Goal: Transaction & Acquisition: Purchase product/service

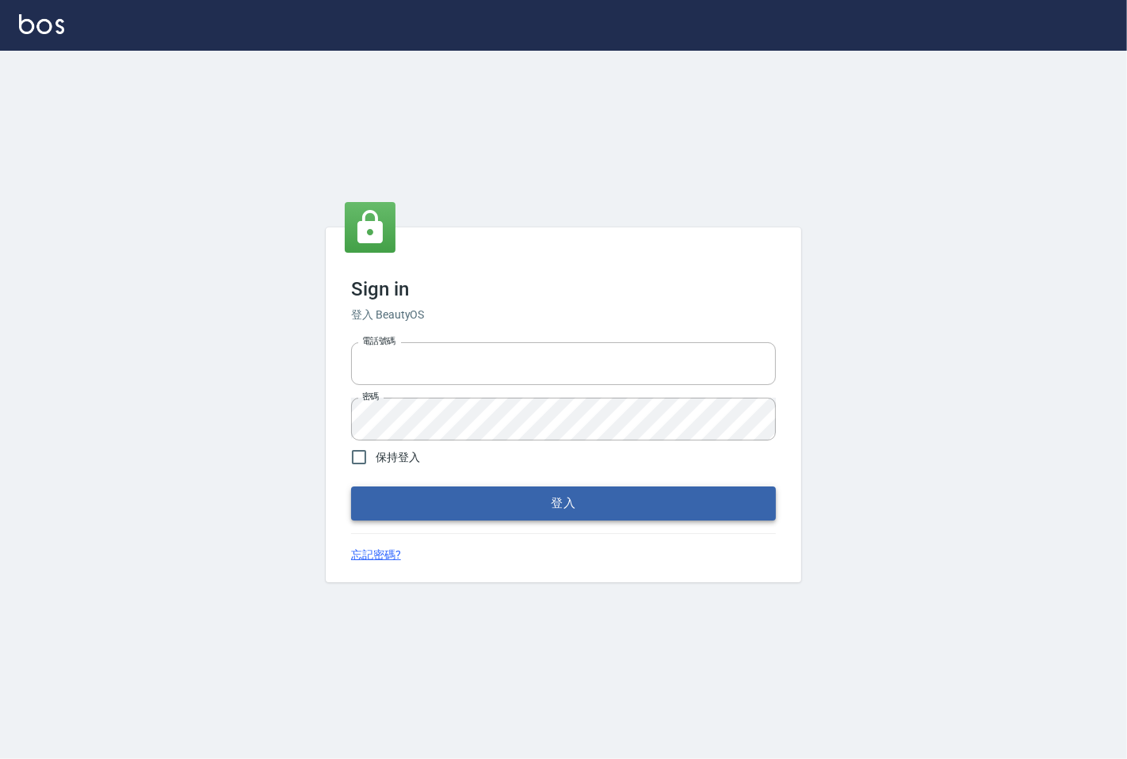
type input "25331148"
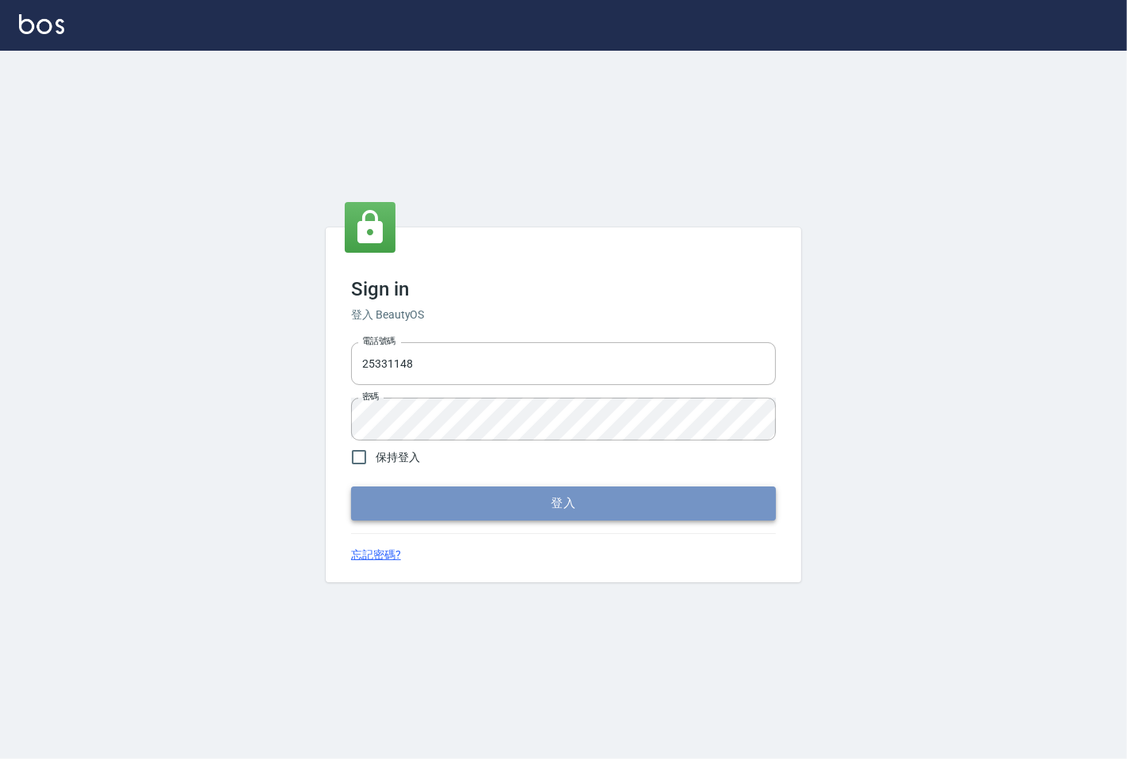
click at [474, 503] on button "登入" at bounding box center [563, 503] width 425 height 33
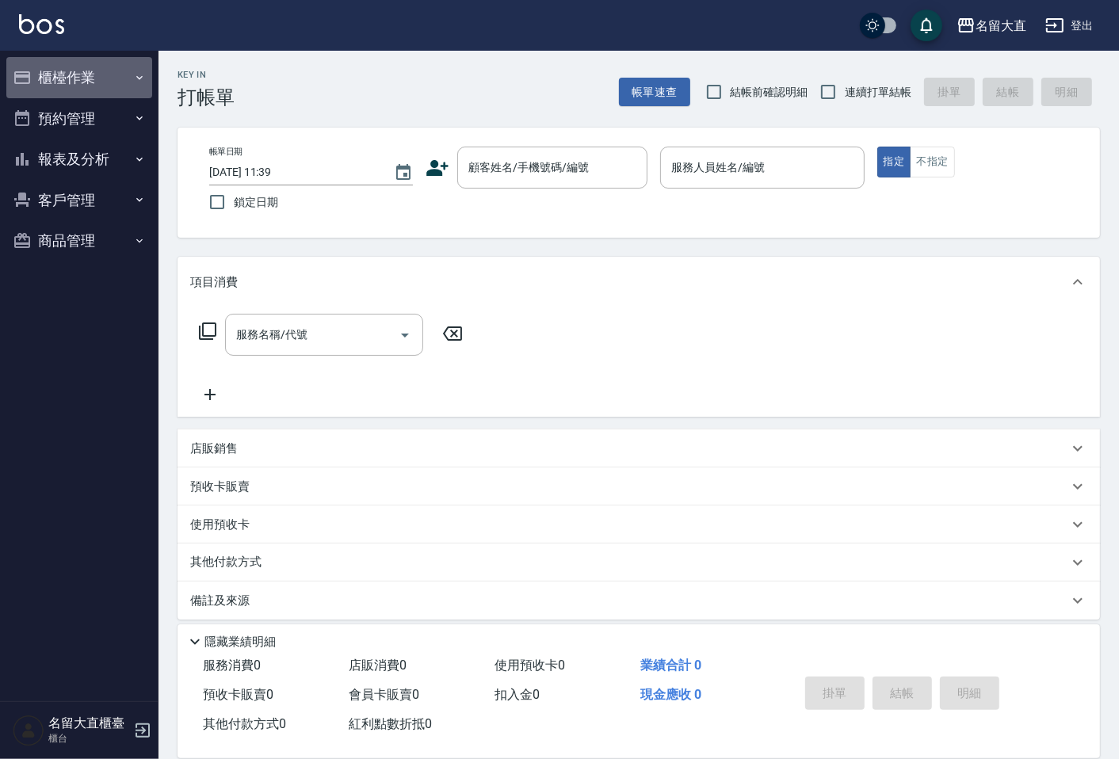
click at [9, 75] on button "櫃檯作業" at bounding box center [79, 77] width 146 height 41
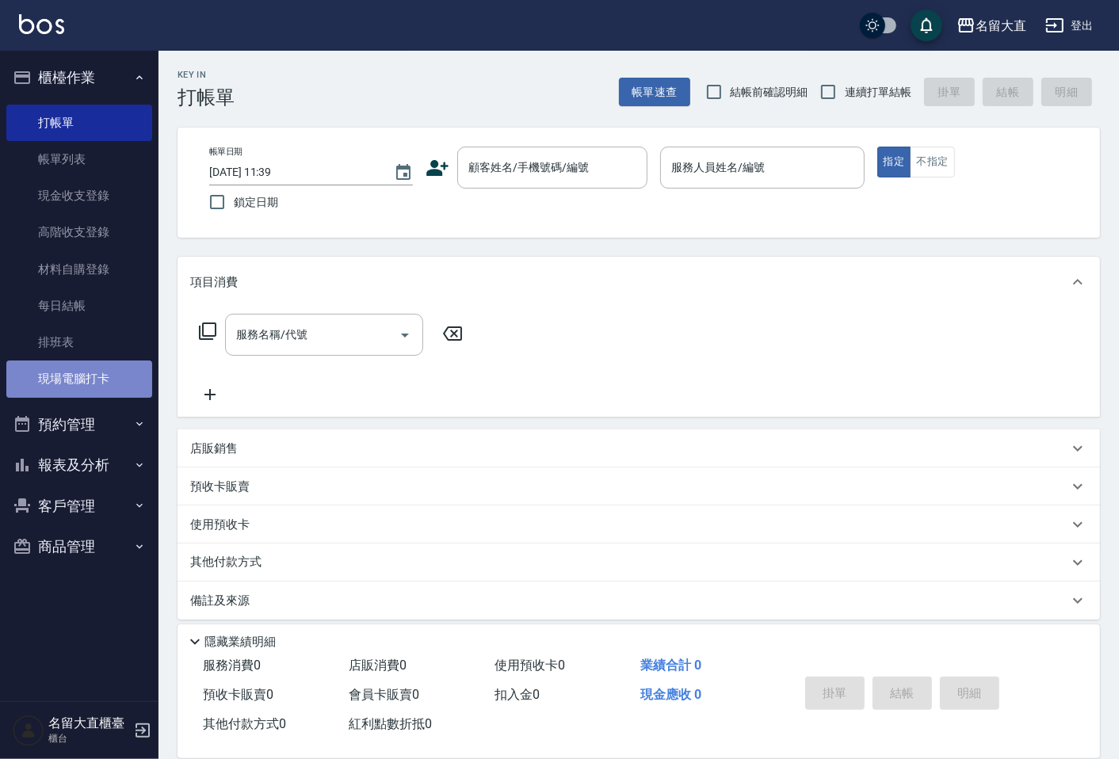
click at [123, 385] on link "現場電腦打卡" at bounding box center [79, 379] width 146 height 36
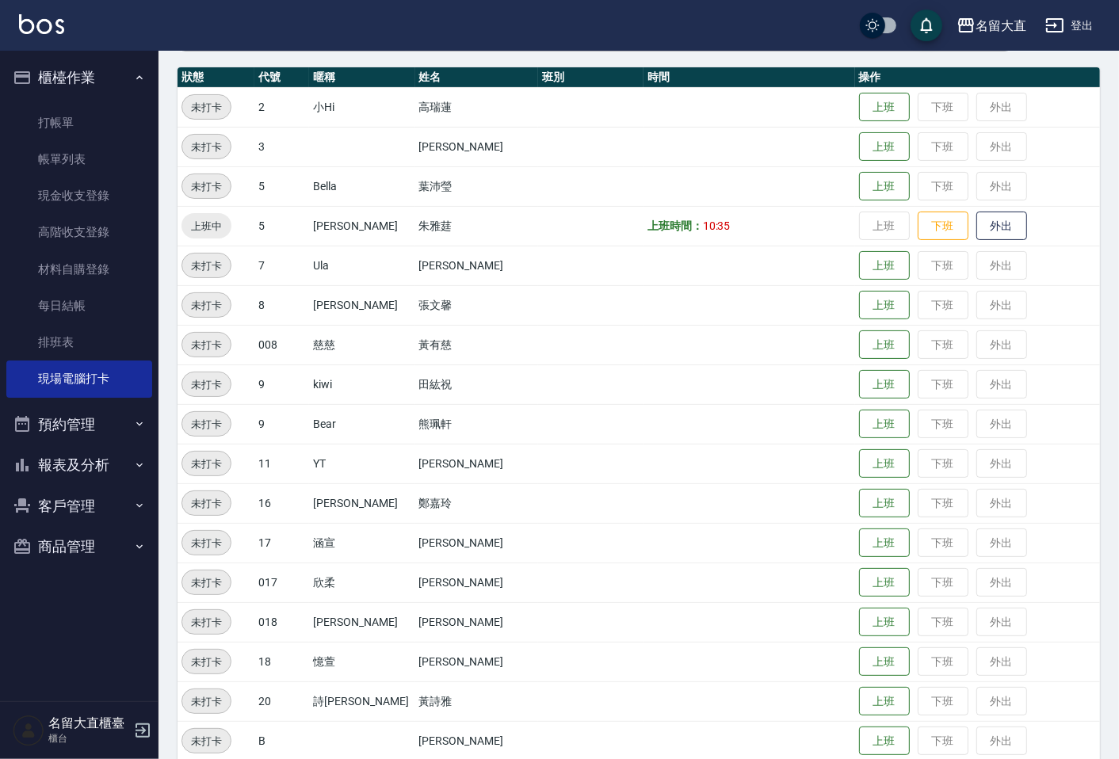
scroll to position [176, 0]
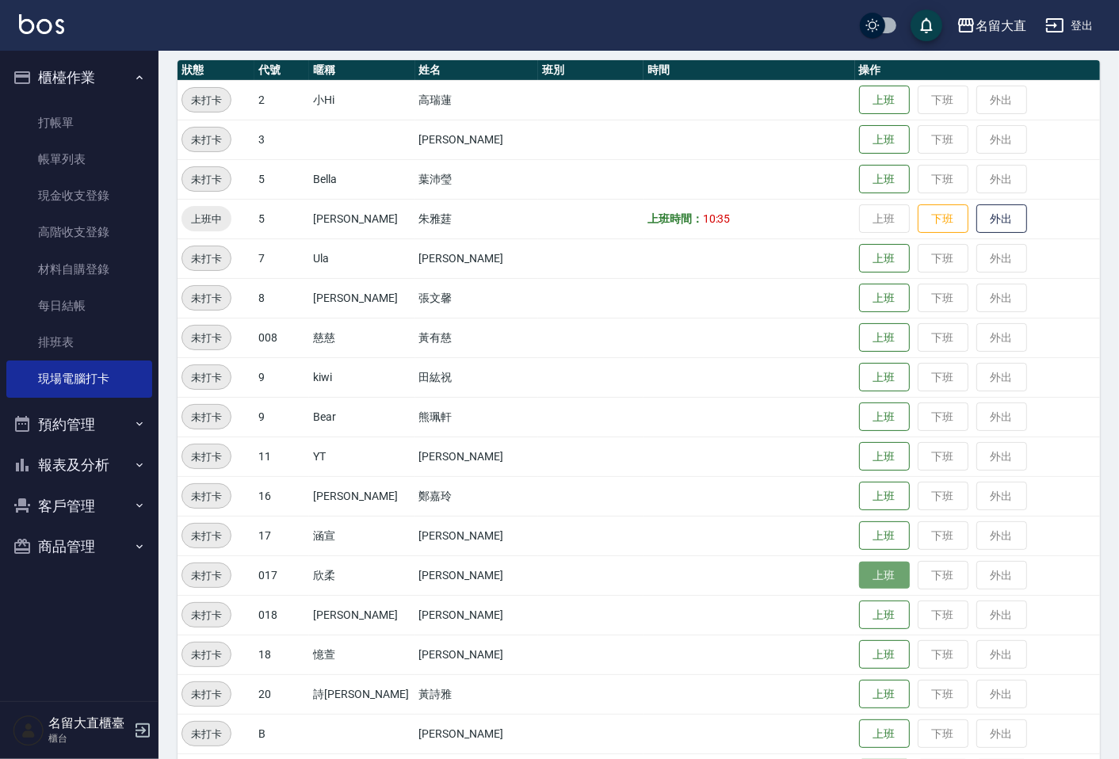
click at [859, 571] on button "上班" at bounding box center [884, 576] width 51 height 28
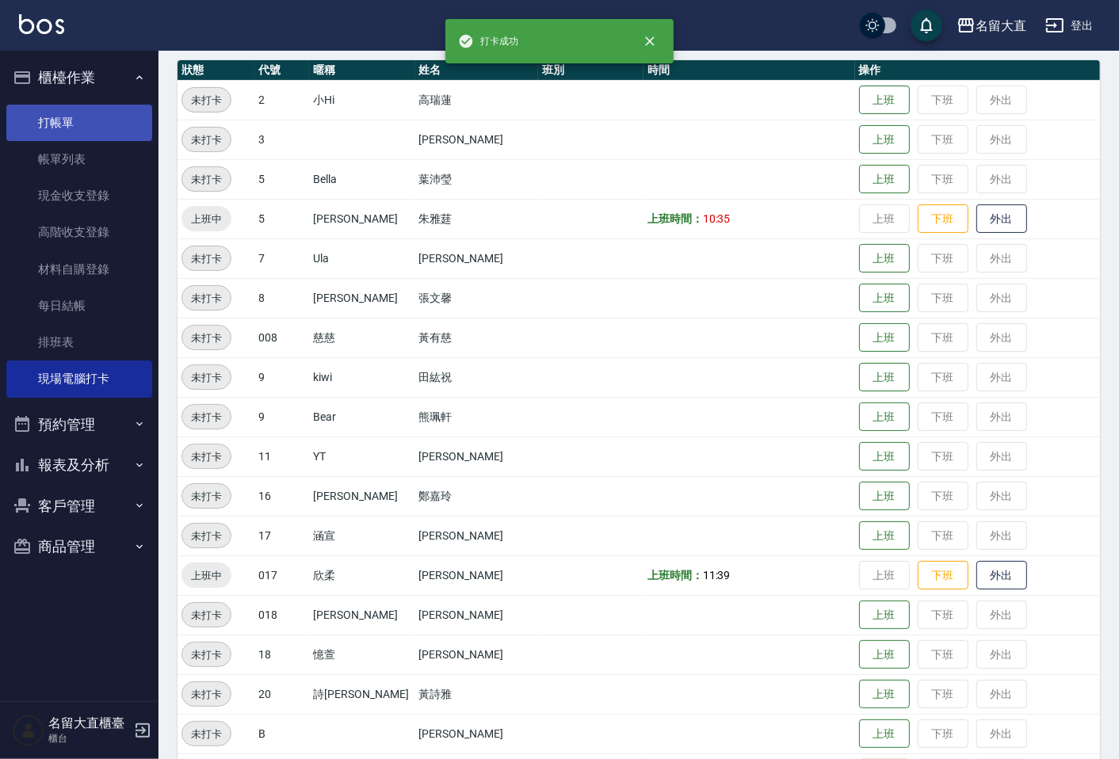
click at [68, 123] on link "打帳單" at bounding box center [79, 123] width 146 height 36
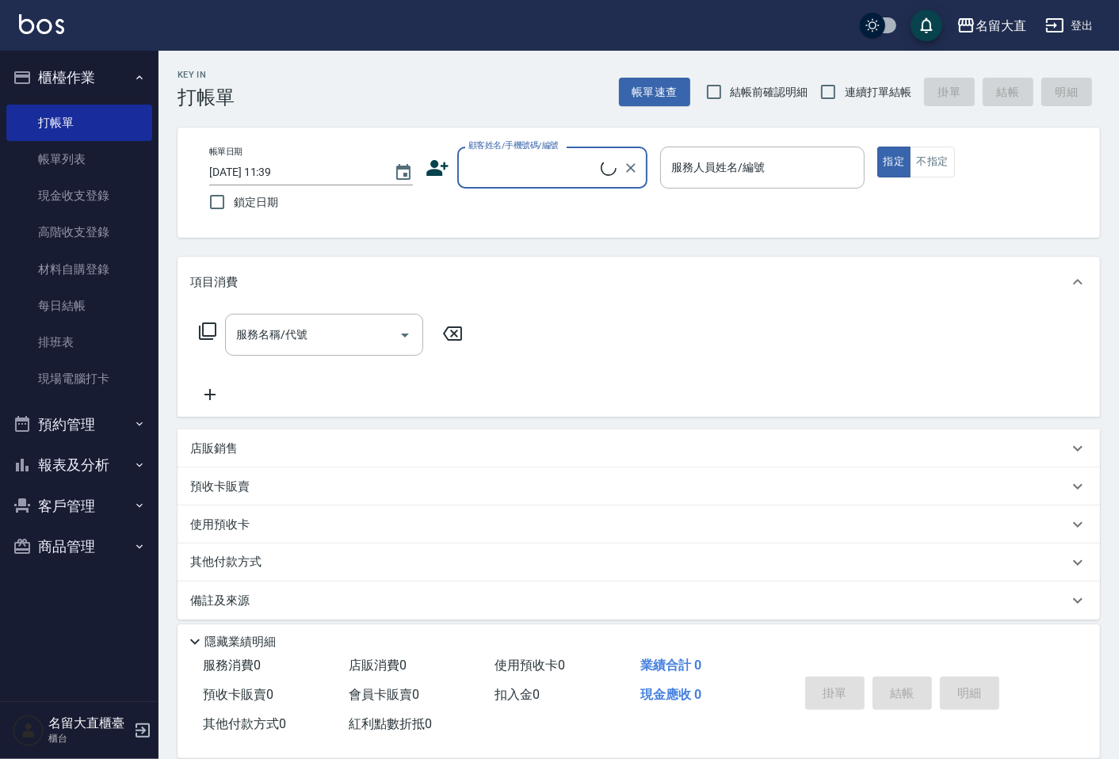
click at [541, 168] on input "顧客姓名/手機號碼/編號" at bounding box center [532, 168] width 136 height 28
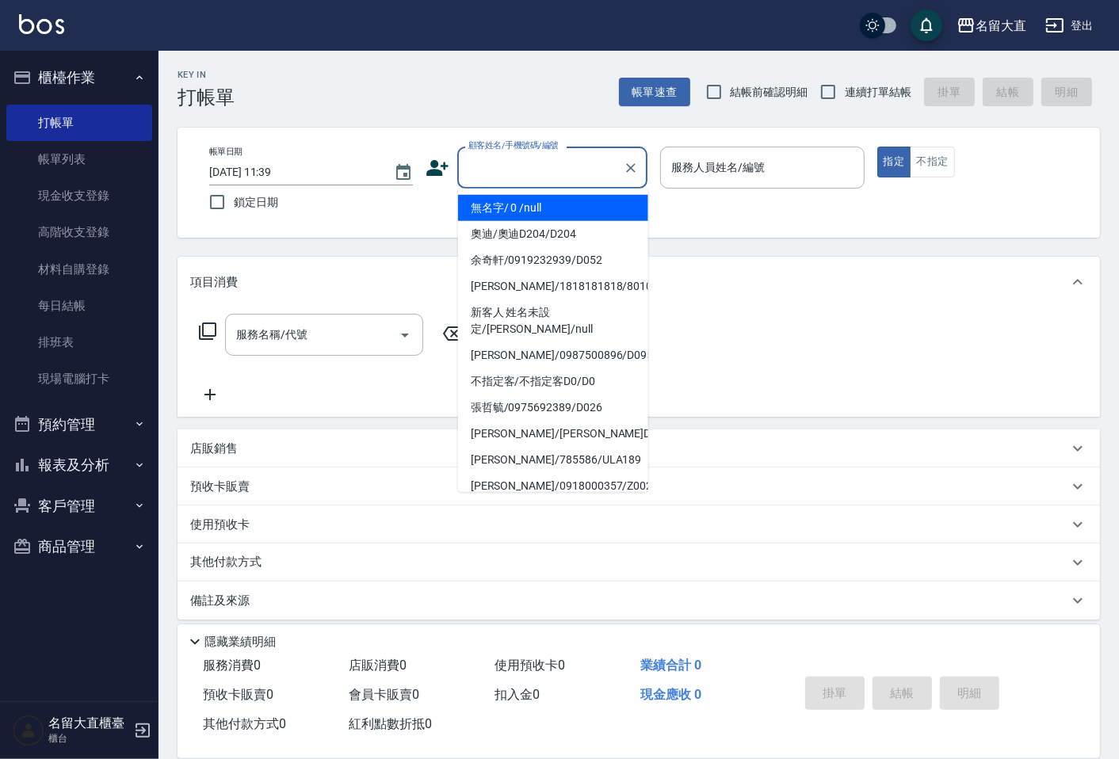
click at [533, 215] on li "無名字/ 0 /null" at bounding box center [553, 208] width 190 height 26
type input "無名字/ 0 /null"
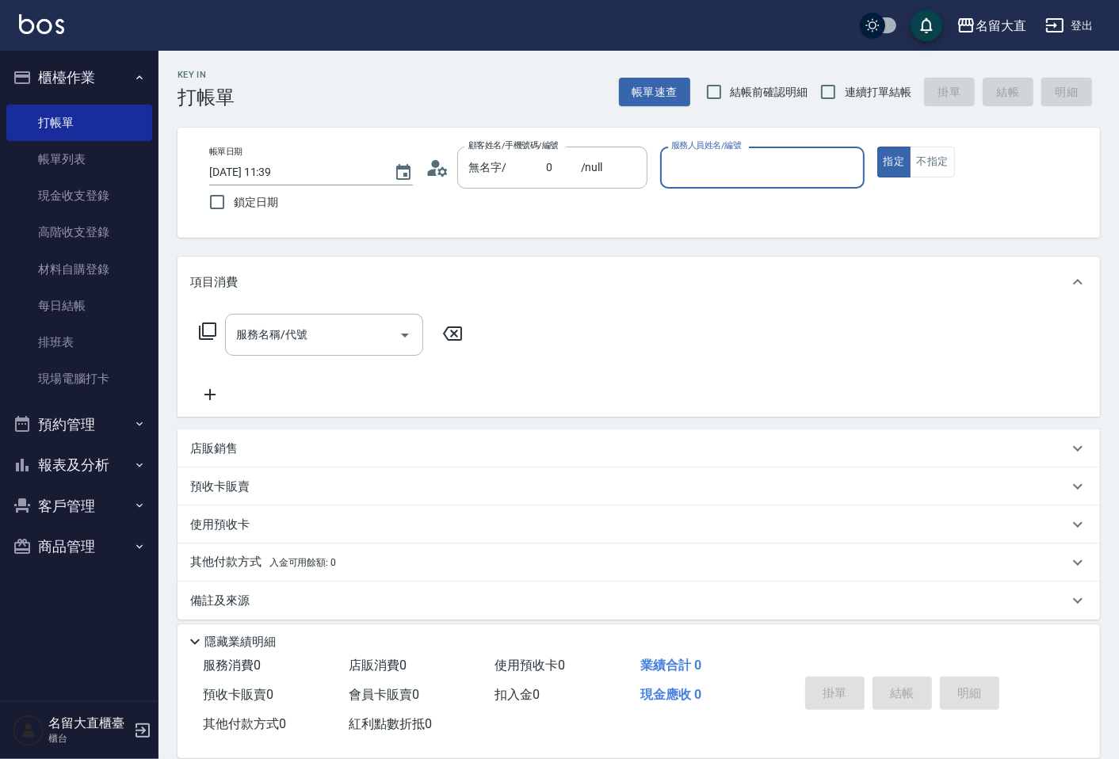
click at [676, 164] on input "服務人員姓名/編號" at bounding box center [761, 168] width 189 height 28
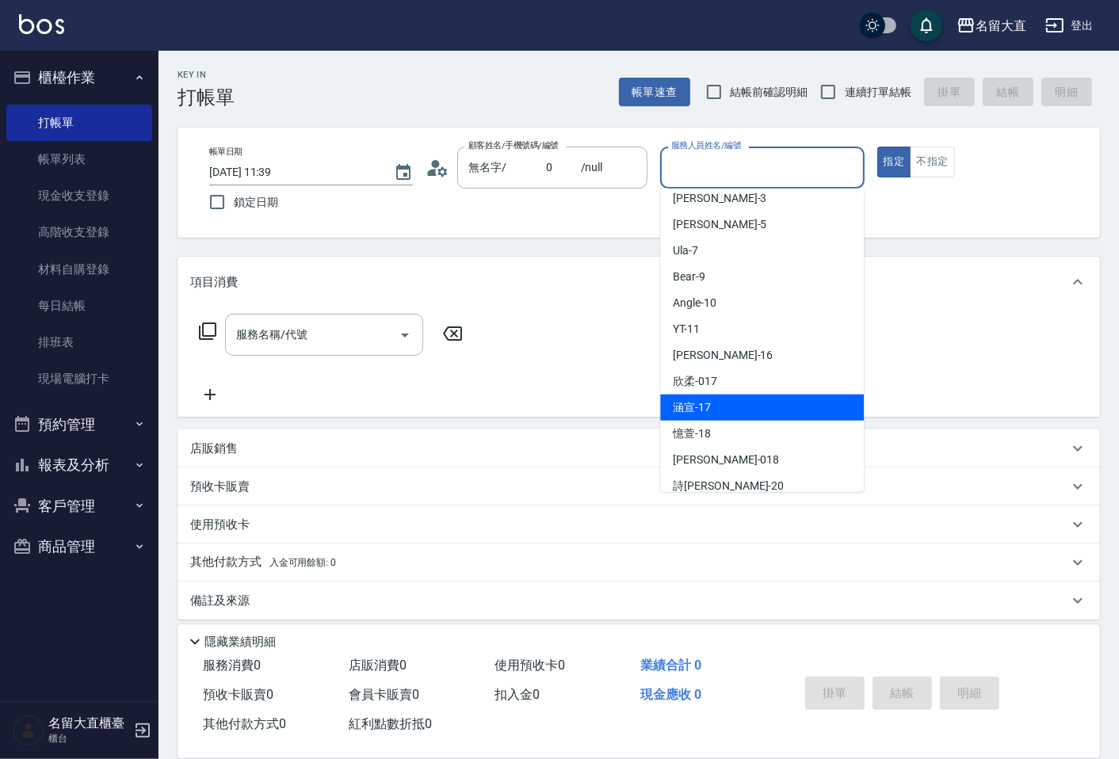
scroll to position [231, 0]
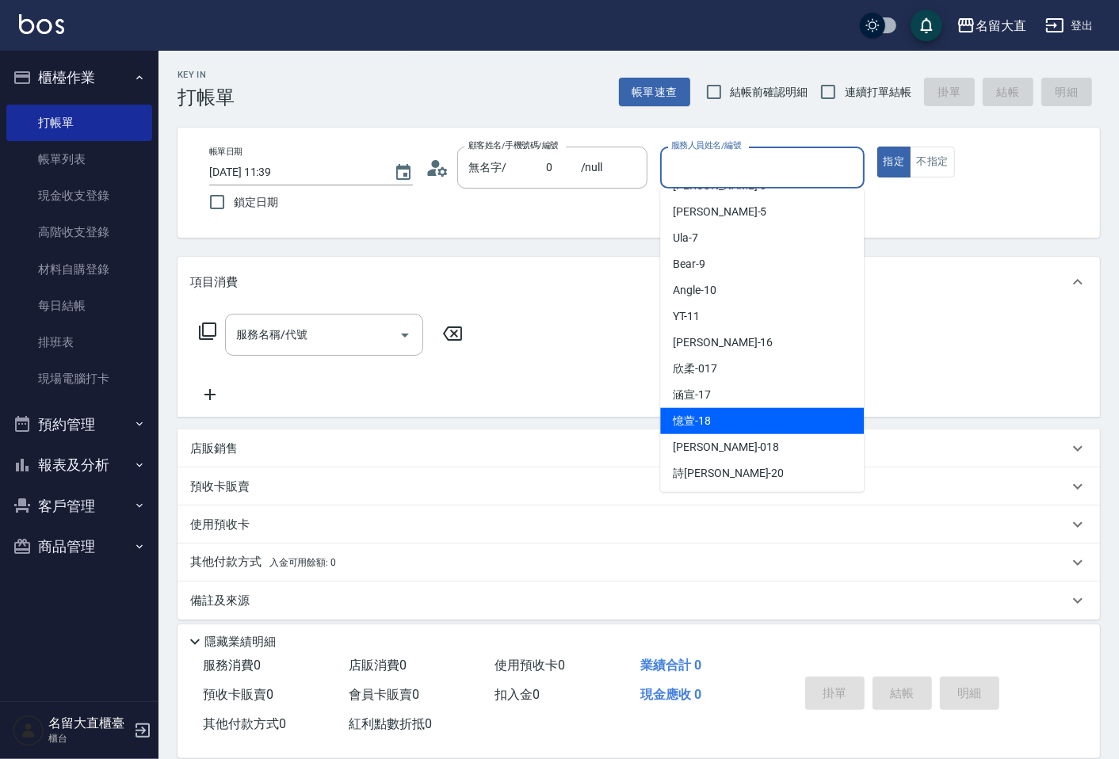
click at [743, 429] on div "[PERSON_NAME] -18" at bounding box center [762, 421] width 204 height 26
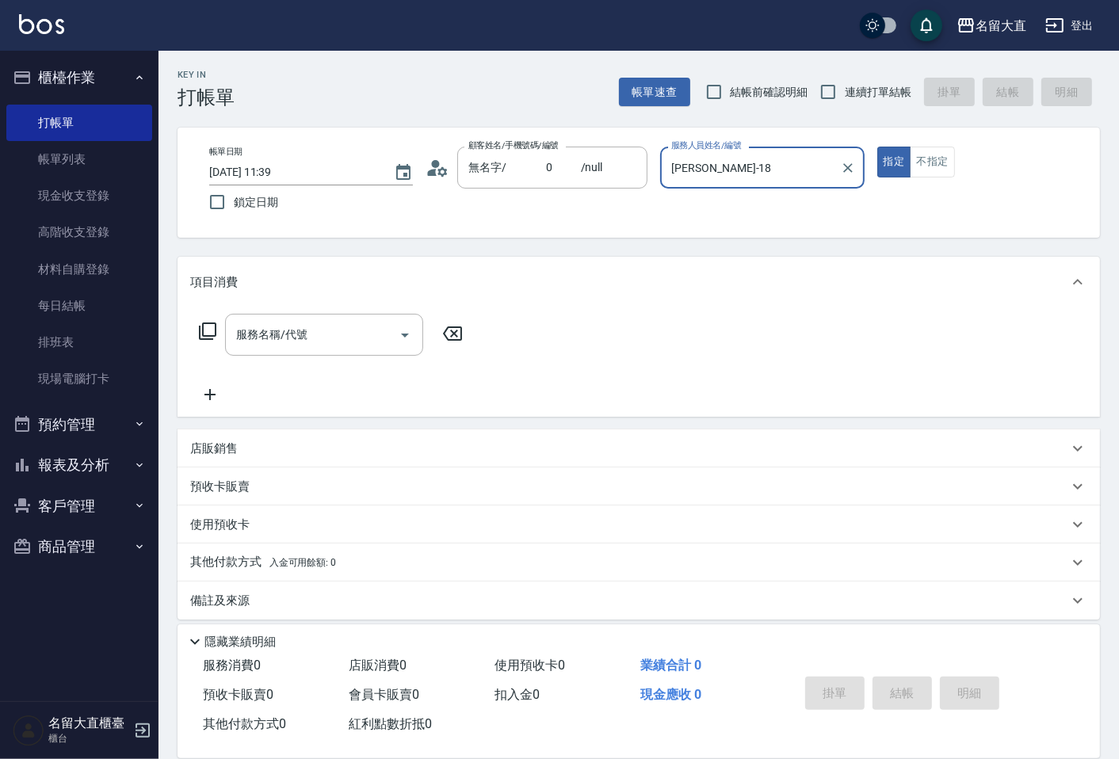
click at [700, 167] on input "[PERSON_NAME]-18" at bounding box center [750, 168] width 166 height 28
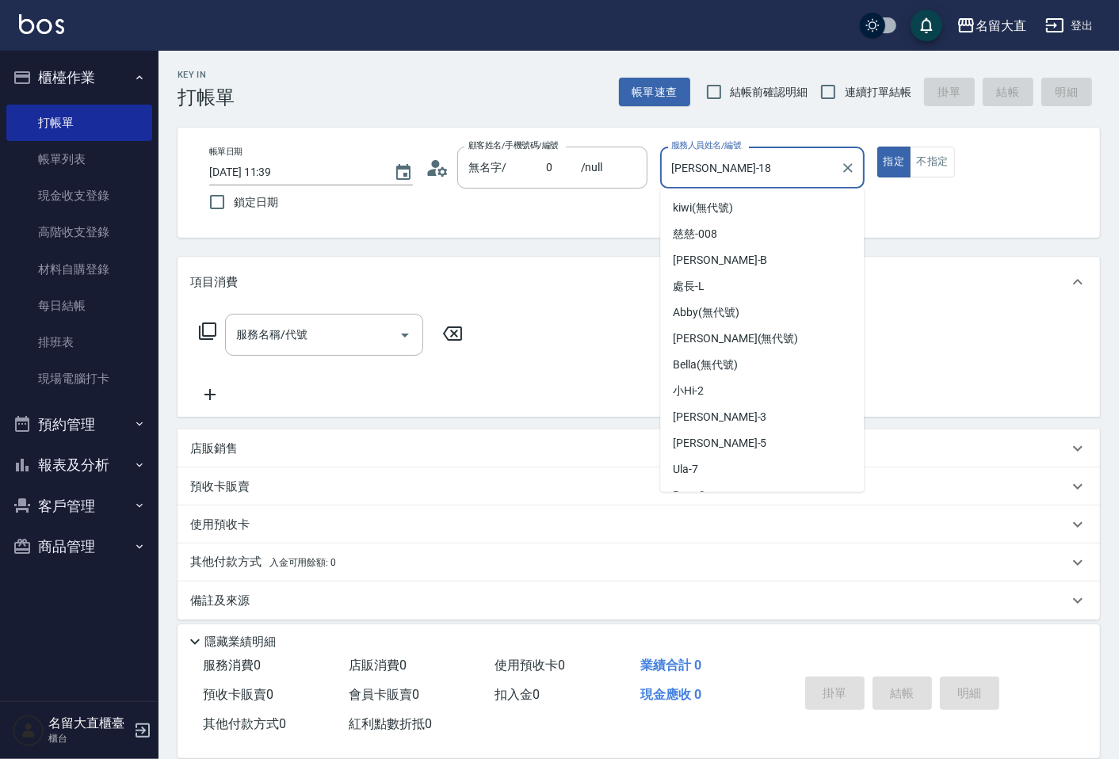
scroll to position [172, 0]
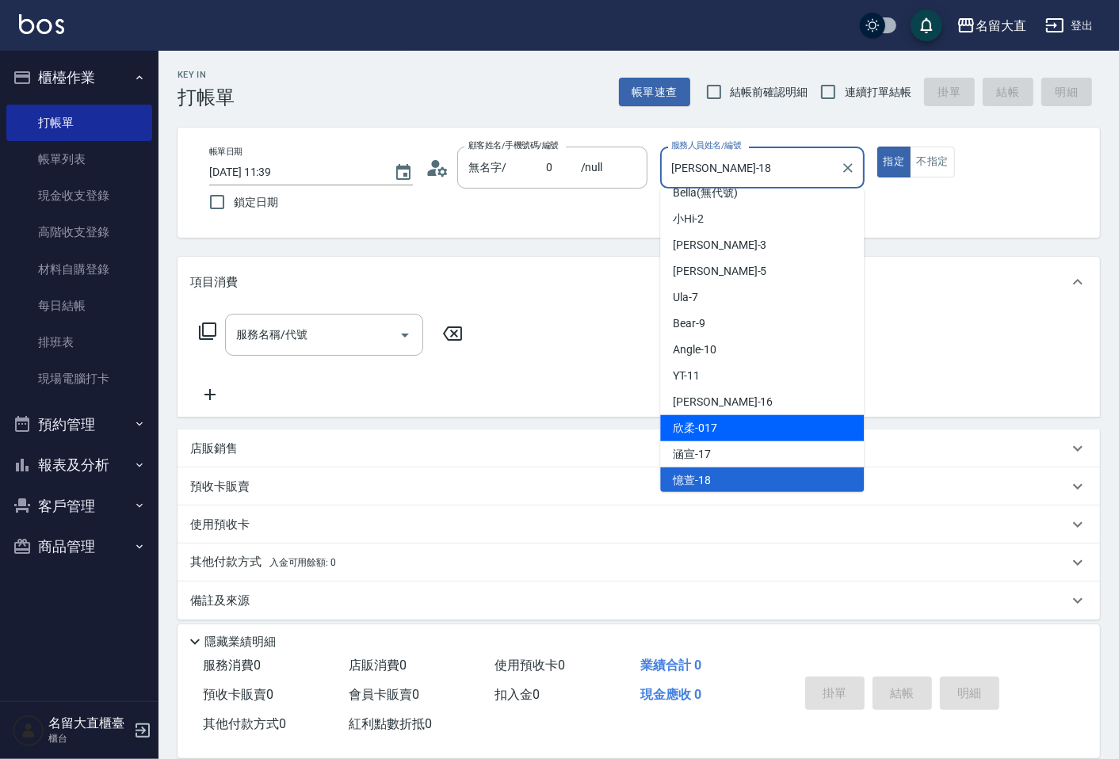
click at [707, 420] on span "欣柔 -017" at bounding box center [695, 428] width 44 height 17
type input "欣柔-017"
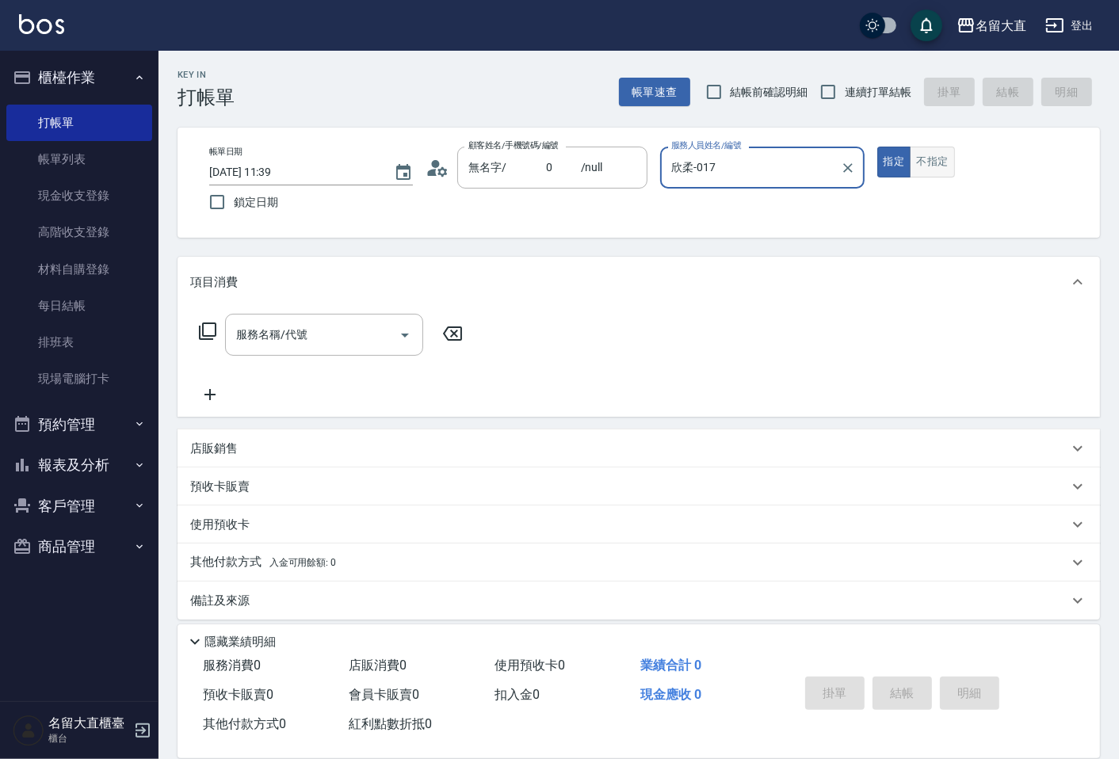
click at [929, 159] on button "不指定" at bounding box center [932, 162] width 44 height 31
click at [318, 334] on input "服務名稱/代號" at bounding box center [312, 335] width 160 height 28
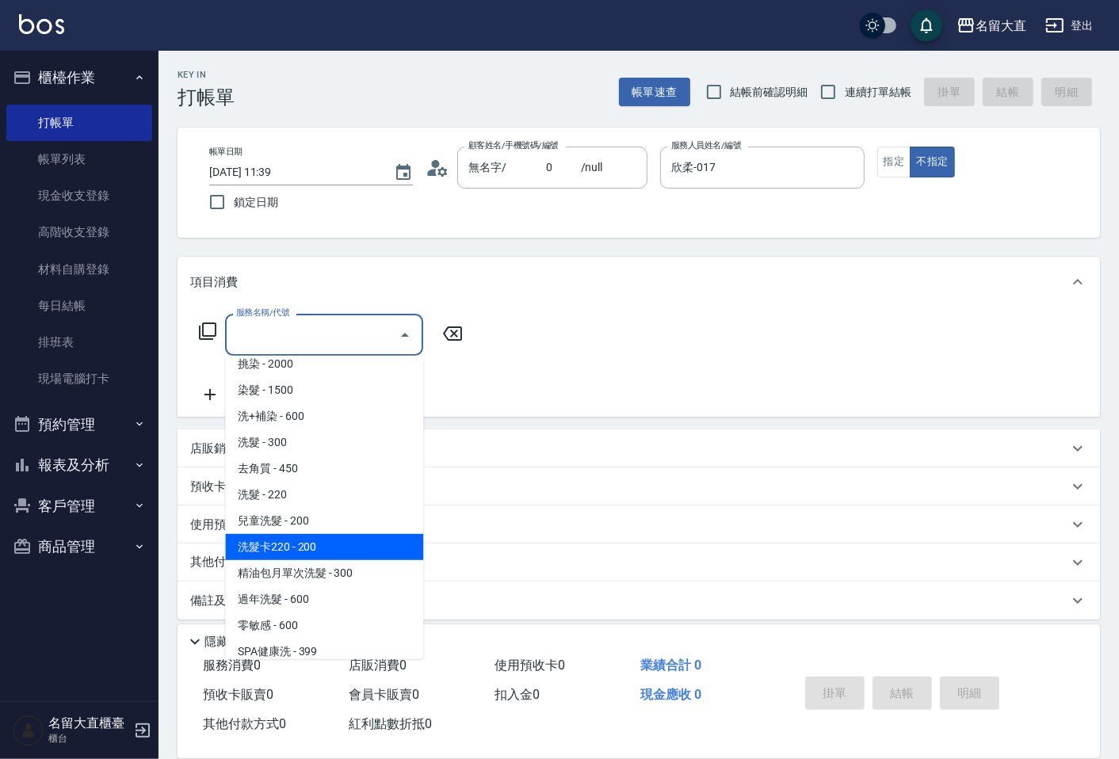
scroll to position [352, 0]
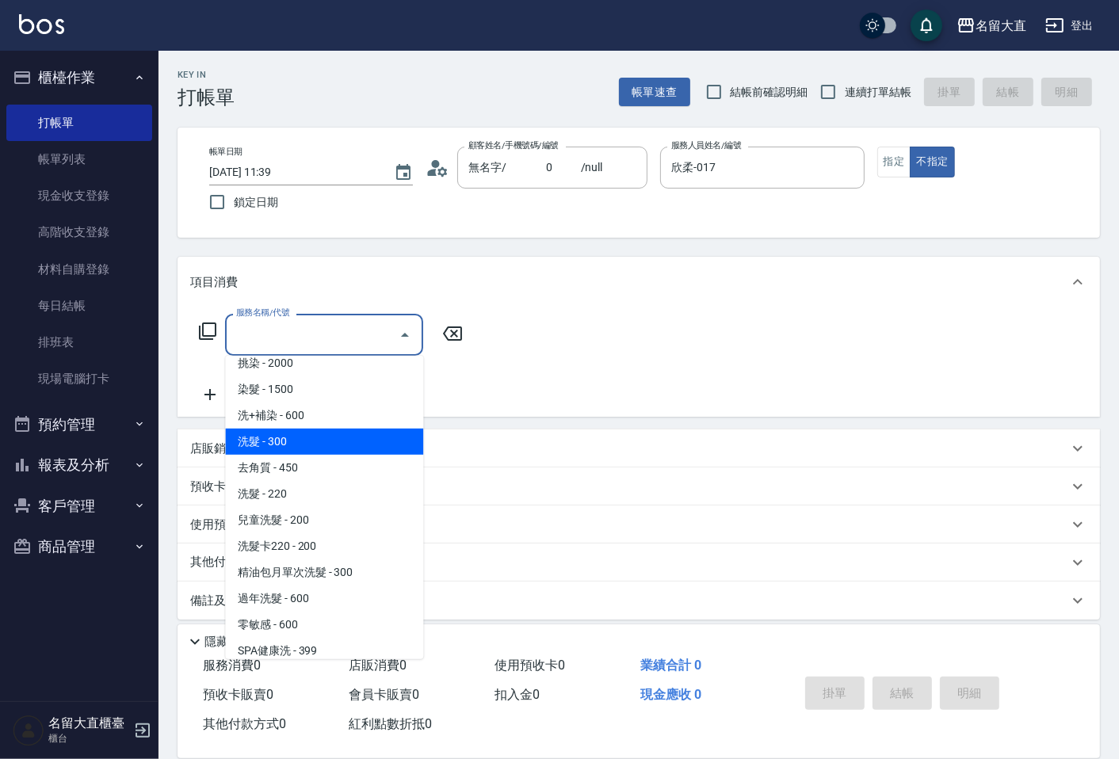
click at [240, 444] on span "洗髮 - 300" at bounding box center [324, 442] width 198 height 26
type input "洗髮(500)"
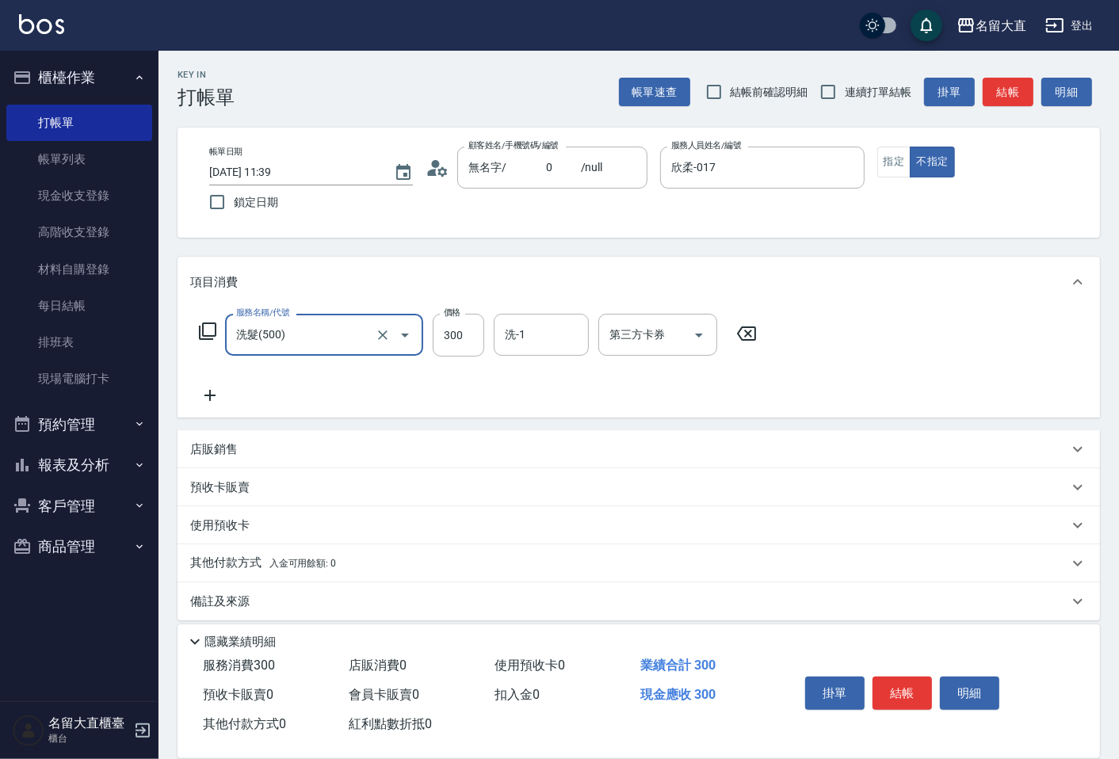
click at [197, 399] on icon at bounding box center [210, 395] width 40 height 19
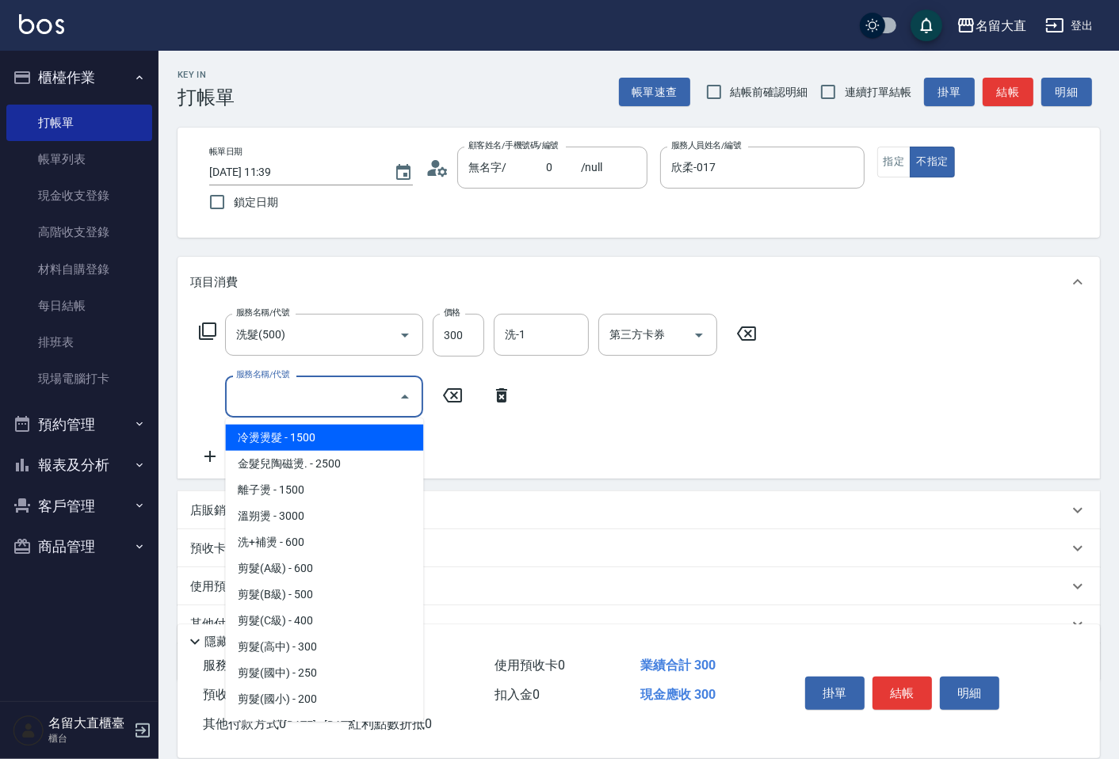
click at [239, 399] on input "服務名稱/代號" at bounding box center [312, 397] width 160 height 28
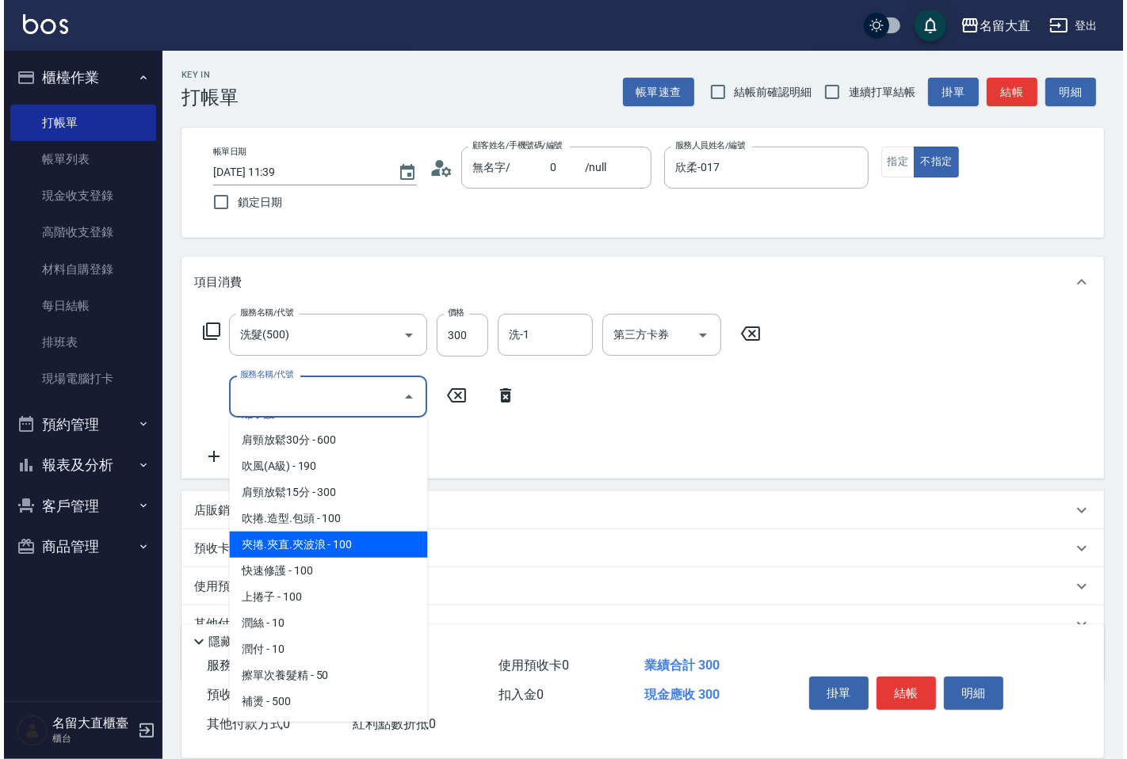
scroll to position [1408, 0]
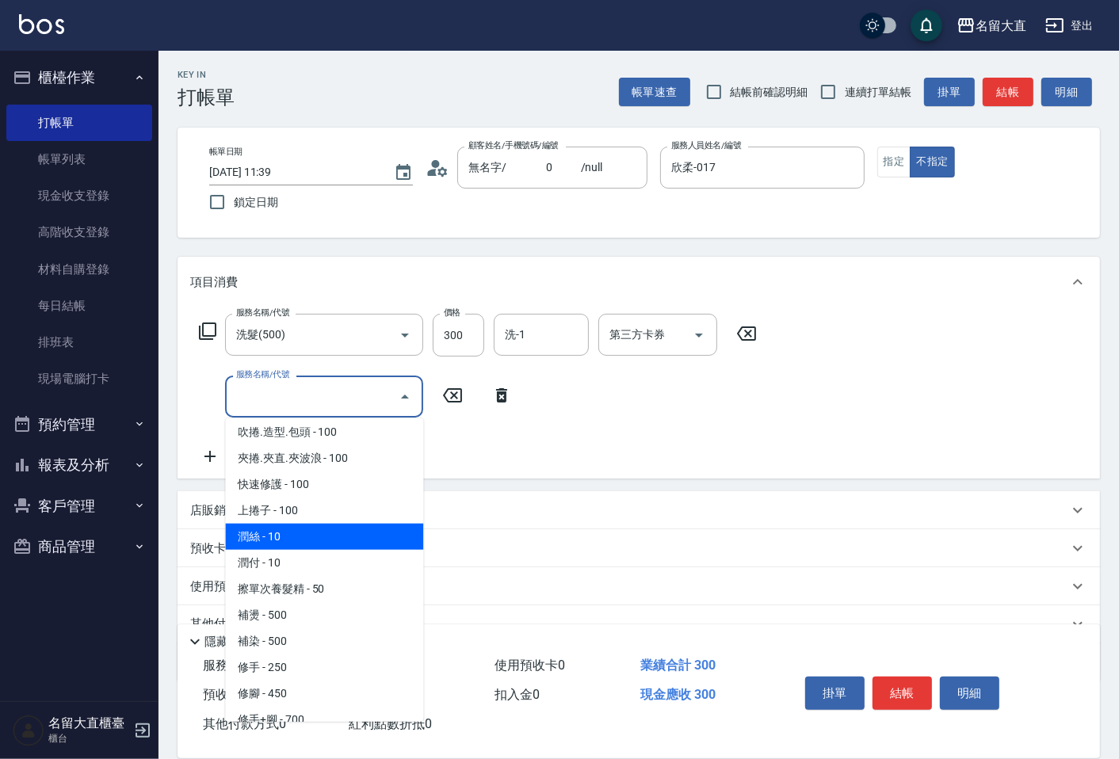
click at [262, 529] on span "潤絲 - 10" at bounding box center [324, 537] width 198 height 26
type input "潤絲(802)"
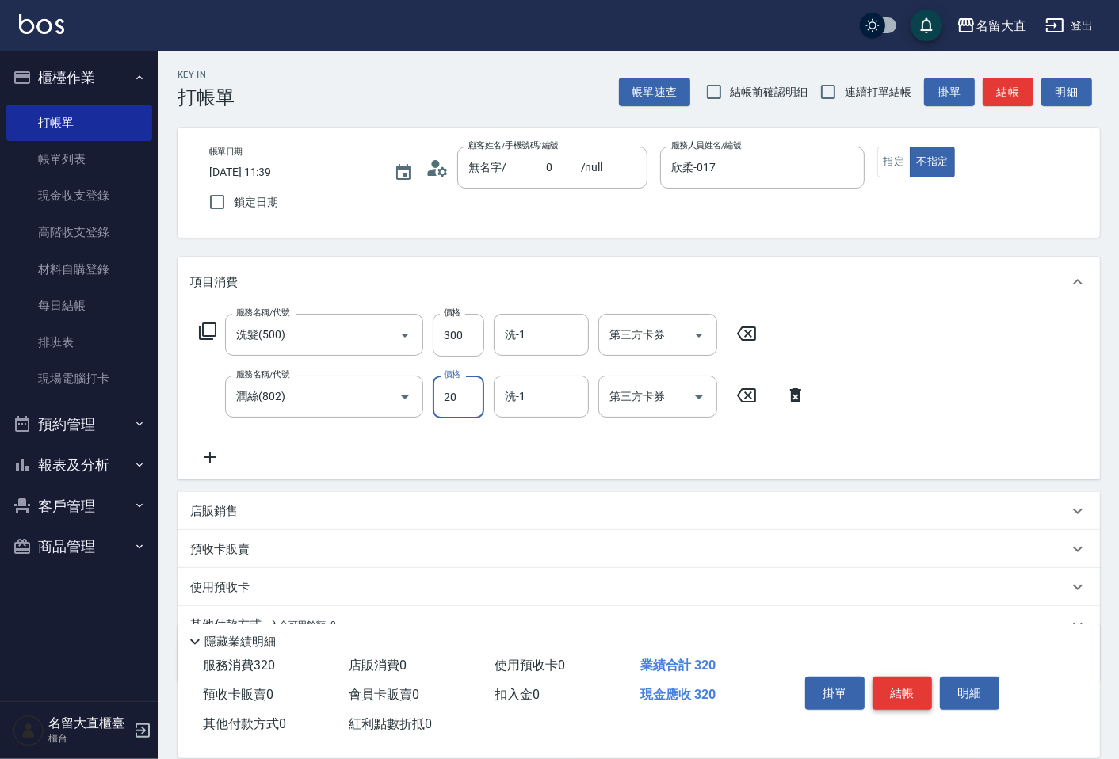
type input "20"
click at [916, 684] on button "結帳" at bounding box center [901, 693] width 59 height 33
